Goal: Find specific page/section: Find specific page/section

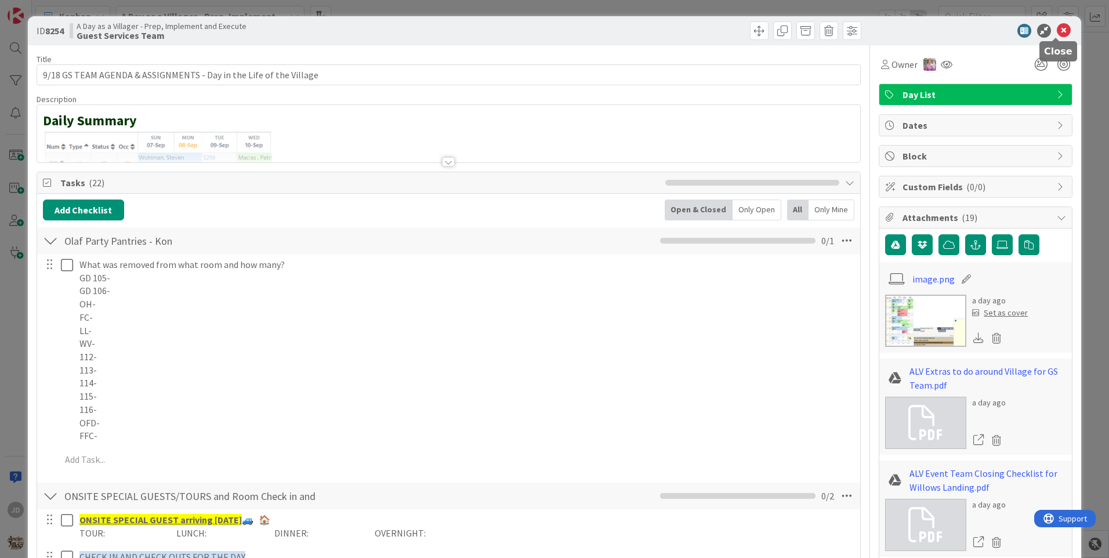
click at [1057, 31] on icon at bounding box center [1064, 31] width 14 height 14
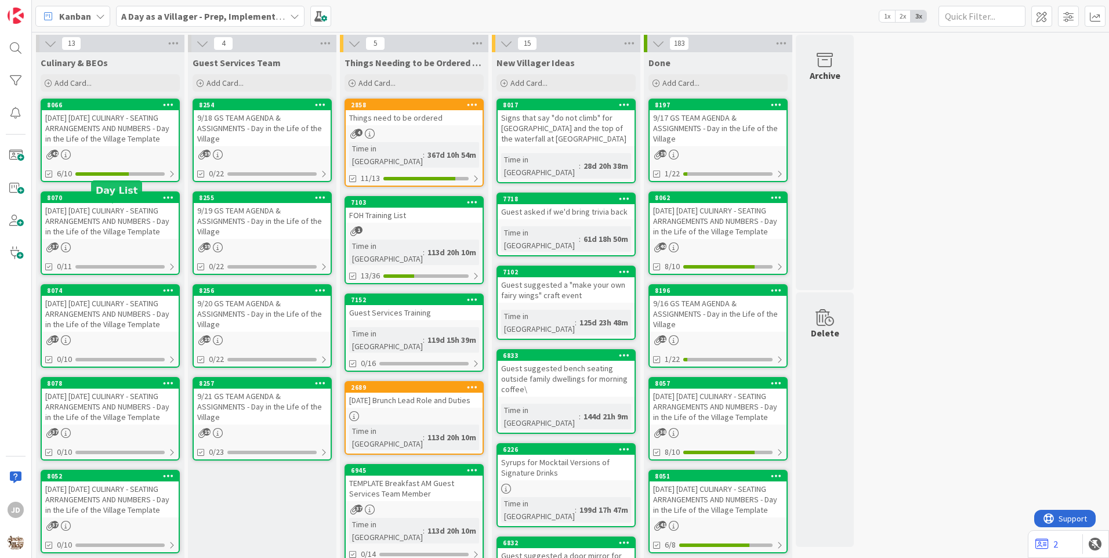
click at [112, 237] on div "[DATE] [DATE] CULINARY - SEATING ARRANGEMENTS AND NUMBERS - Day in the Life of …" at bounding box center [110, 221] width 137 height 36
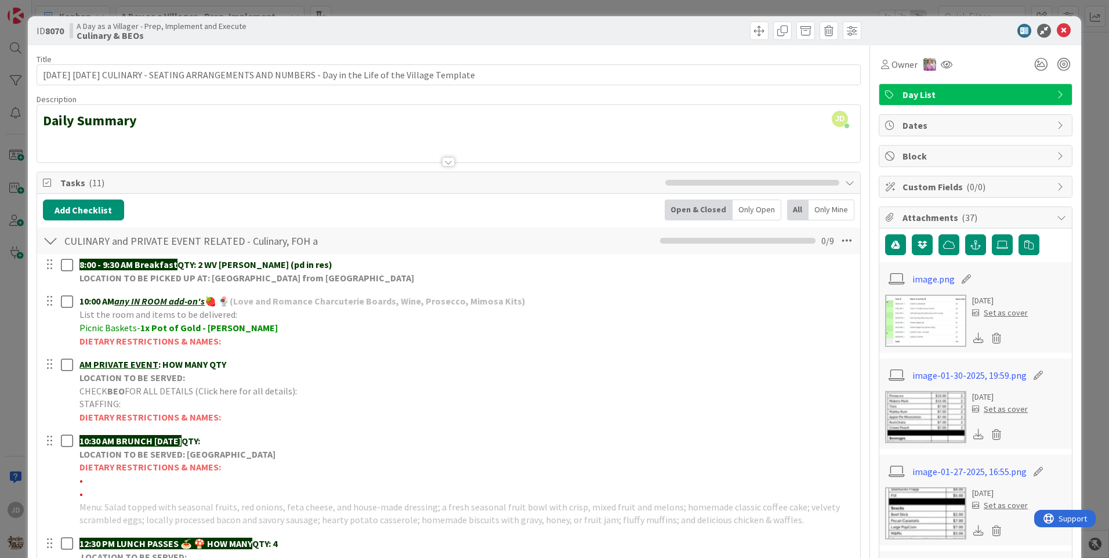
scroll to position [348, 0]
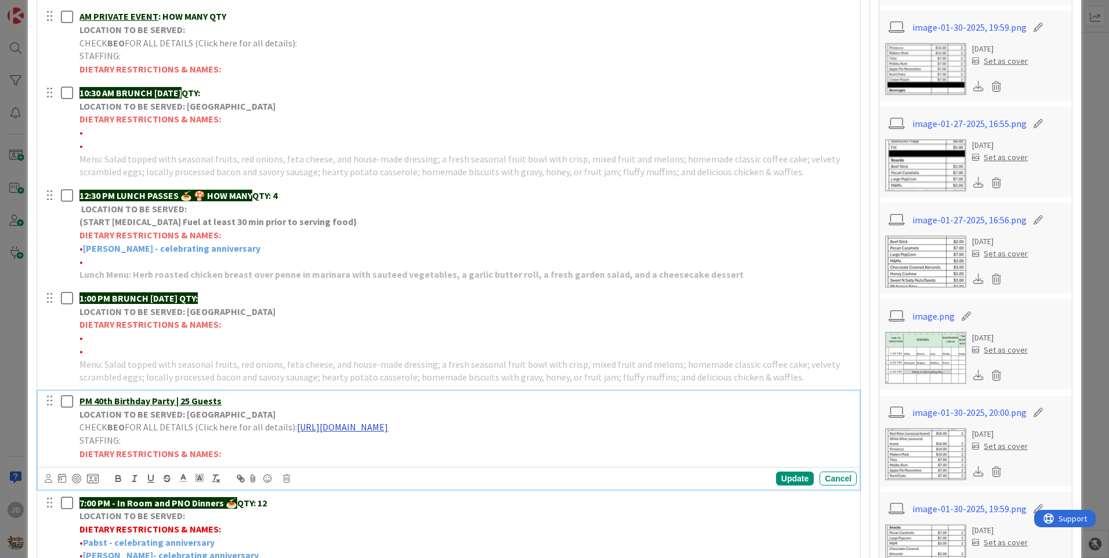
click at [379, 429] on link "[URL][DOMAIN_NAME]" at bounding box center [342, 427] width 91 height 12
click at [417, 451] on link "[URL][DOMAIN_NAME]" at bounding box center [436, 449] width 79 height 15
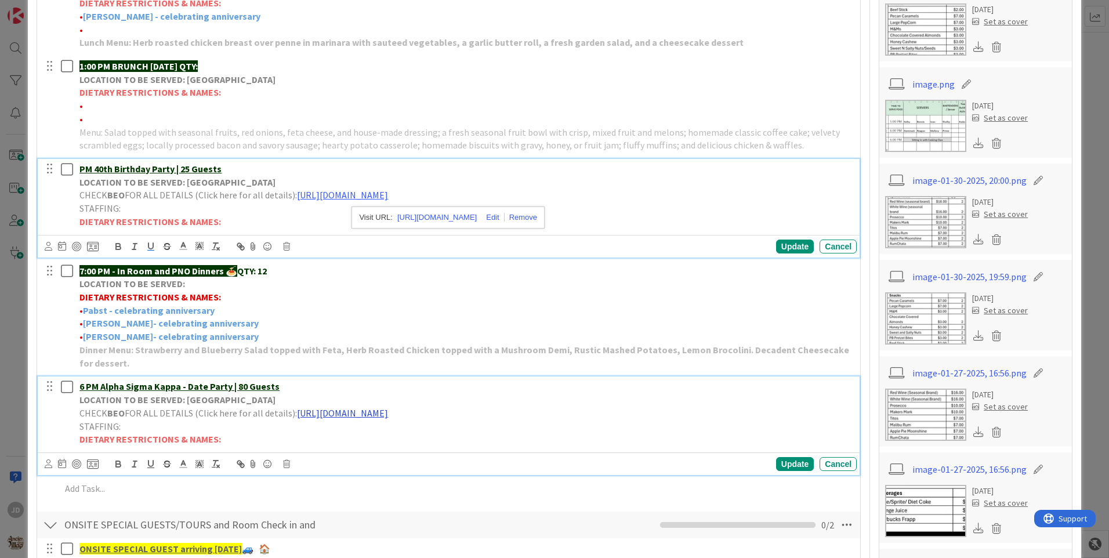
click at [388, 412] on link "[URL][DOMAIN_NAME]" at bounding box center [342, 413] width 91 height 12
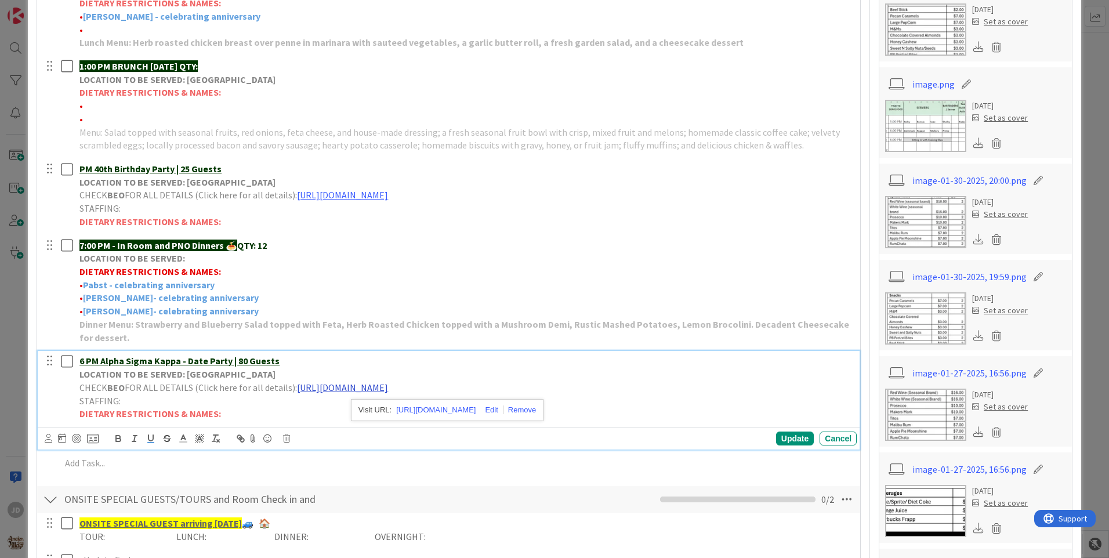
scroll to position [555, 0]
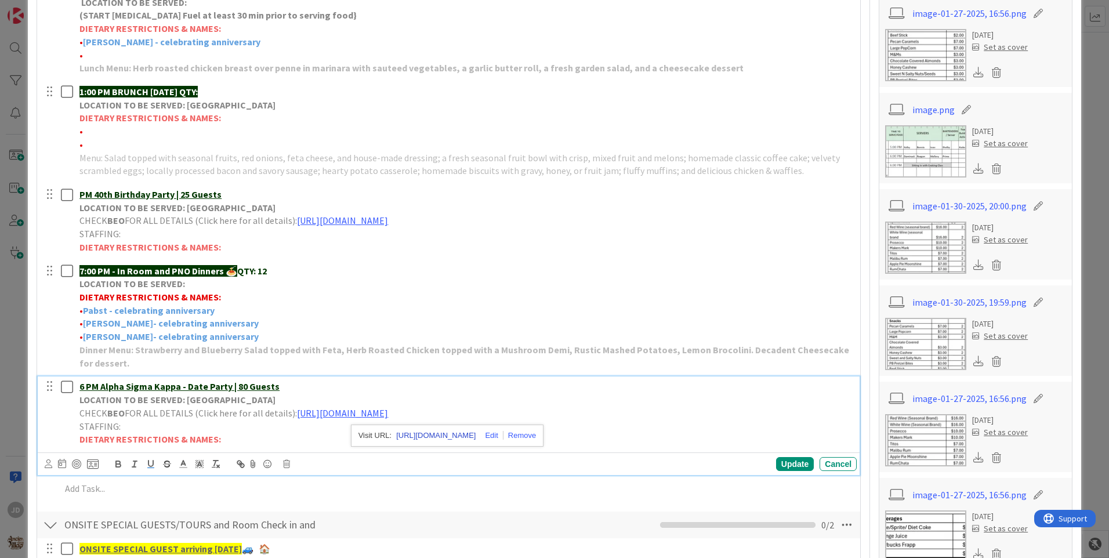
click at [414, 435] on link "[URL][DOMAIN_NAME]" at bounding box center [435, 435] width 79 height 15
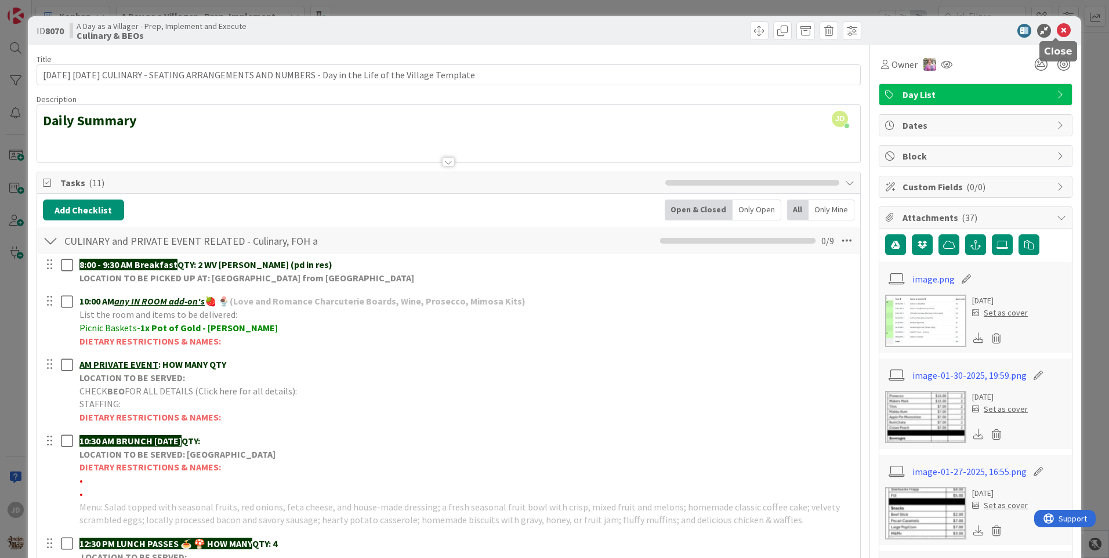
click at [1057, 28] on icon at bounding box center [1064, 31] width 14 height 14
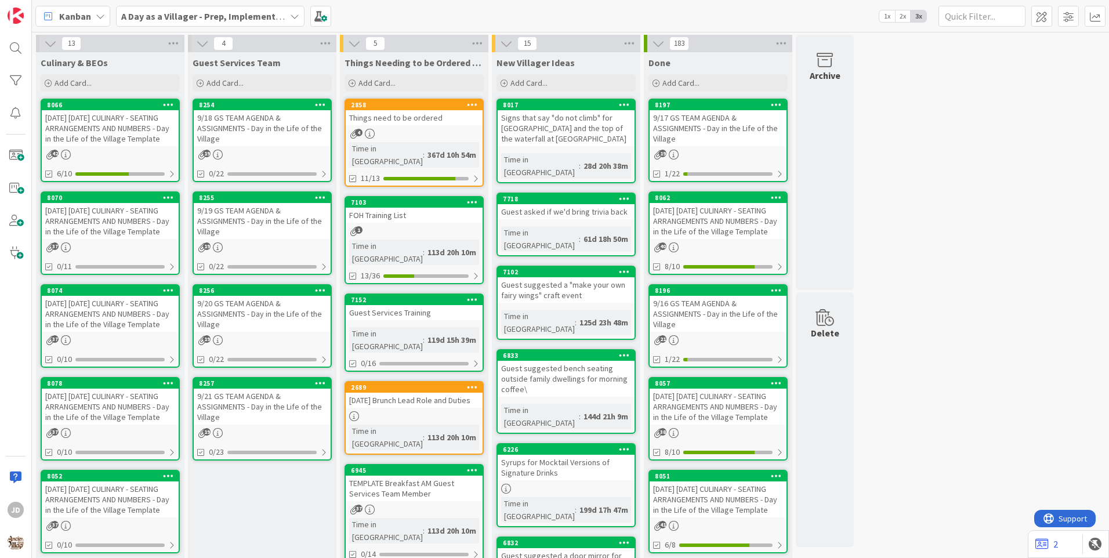
click at [251, 133] on div "9/18 GS TEAM AGENDA & ASSIGNMENTS - Day in the Life of the Village" at bounding box center [262, 128] width 137 height 36
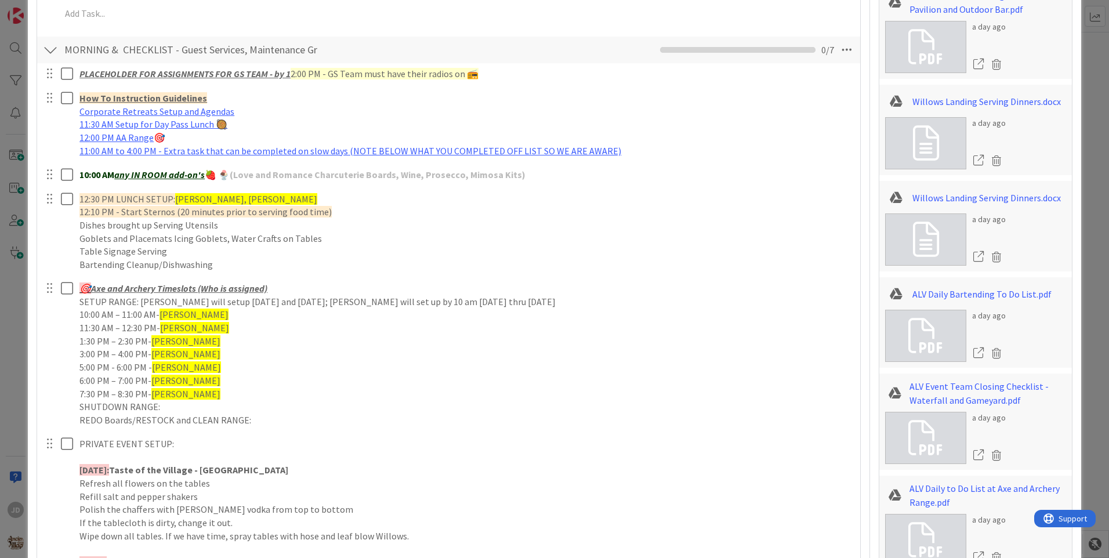
scroll to position [812, 0]
